Goal: Task Accomplishment & Management: Manage account settings

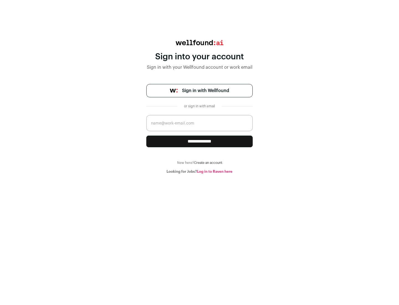
click at [205, 91] on span "Sign in with Wellfound" at bounding box center [205, 90] width 47 height 7
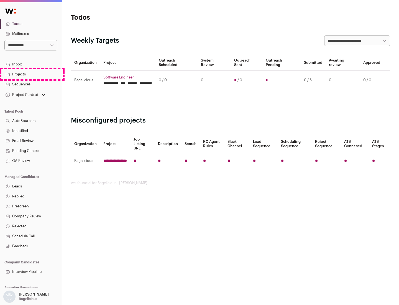
click at [31, 74] on link "Projects" at bounding box center [31, 74] width 62 height 10
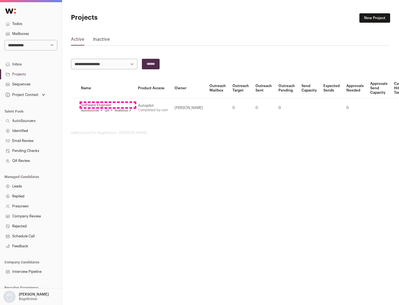
click at [108, 105] on link "Software Engineer" at bounding box center [106, 105] width 50 height 4
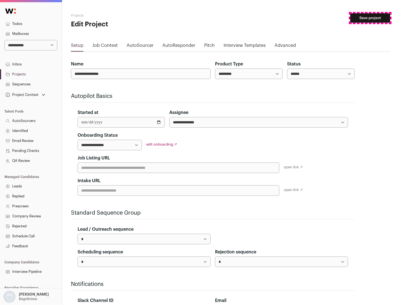
click at [371, 18] on button "Save project" at bounding box center [371, 17] width 40 height 9
